Goal: Task Accomplishment & Management: Use online tool/utility

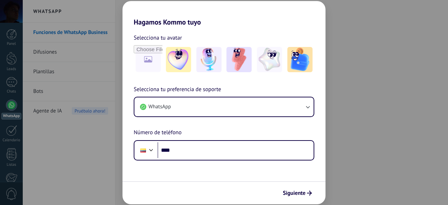
click at [89, 159] on div "Hagamos Kommo tuyo Selecciona tu avatar Selecciona tu preferencia de soporte Wh…" at bounding box center [224, 102] width 448 height 205
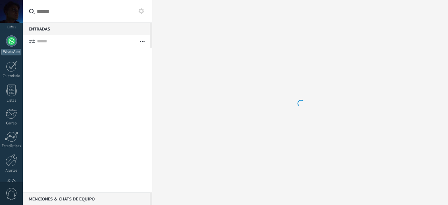
scroll to position [86, 0]
click at [13, 140] on div at bounding box center [12, 138] width 12 height 12
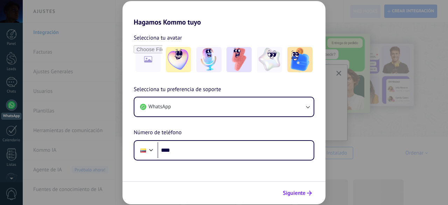
click at [293, 188] on button "Siguiente" at bounding box center [297, 193] width 35 height 12
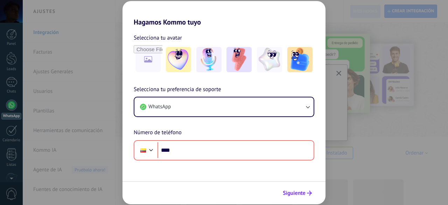
click at [293, 189] on button "Siguiente" at bounding box center [297, 193] width 35 height 12
